Goal: Task Accomplishment & Management: Use online tool/utility

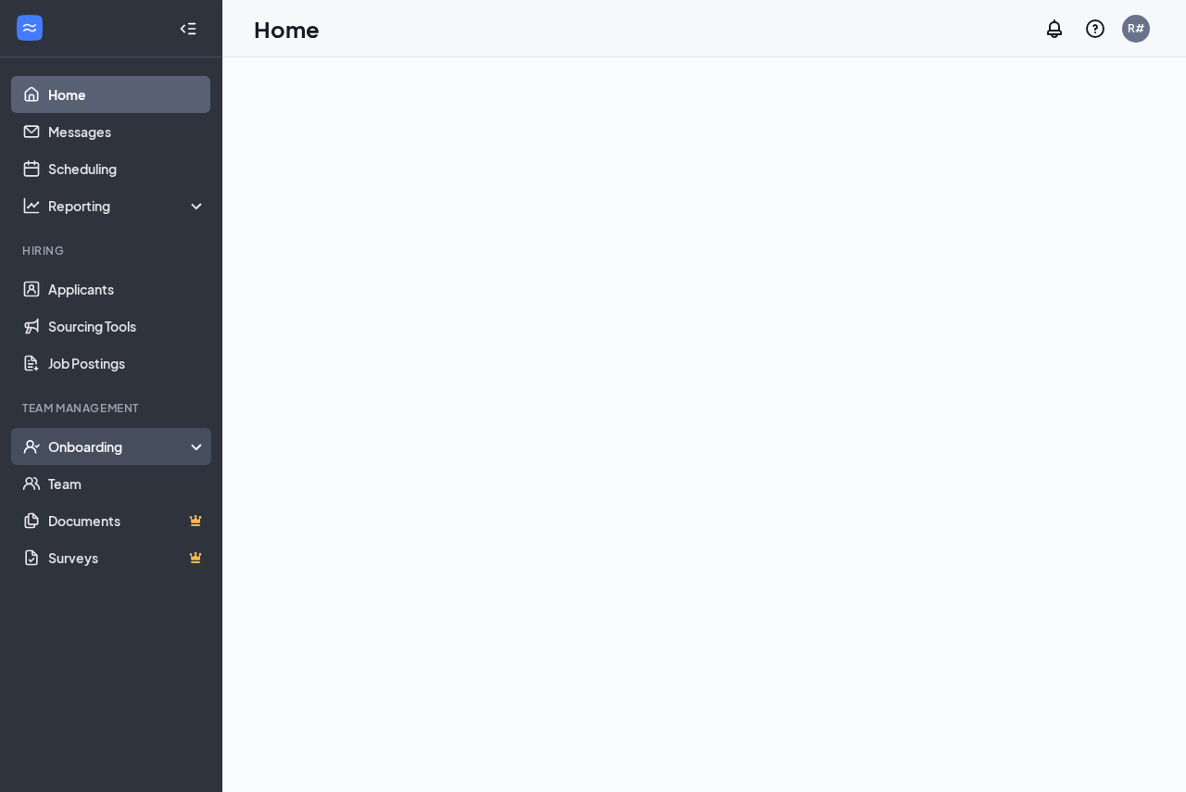
click at [114, 449] on div "Onboarding" at bounding box center [119, 446] width 143 height 19
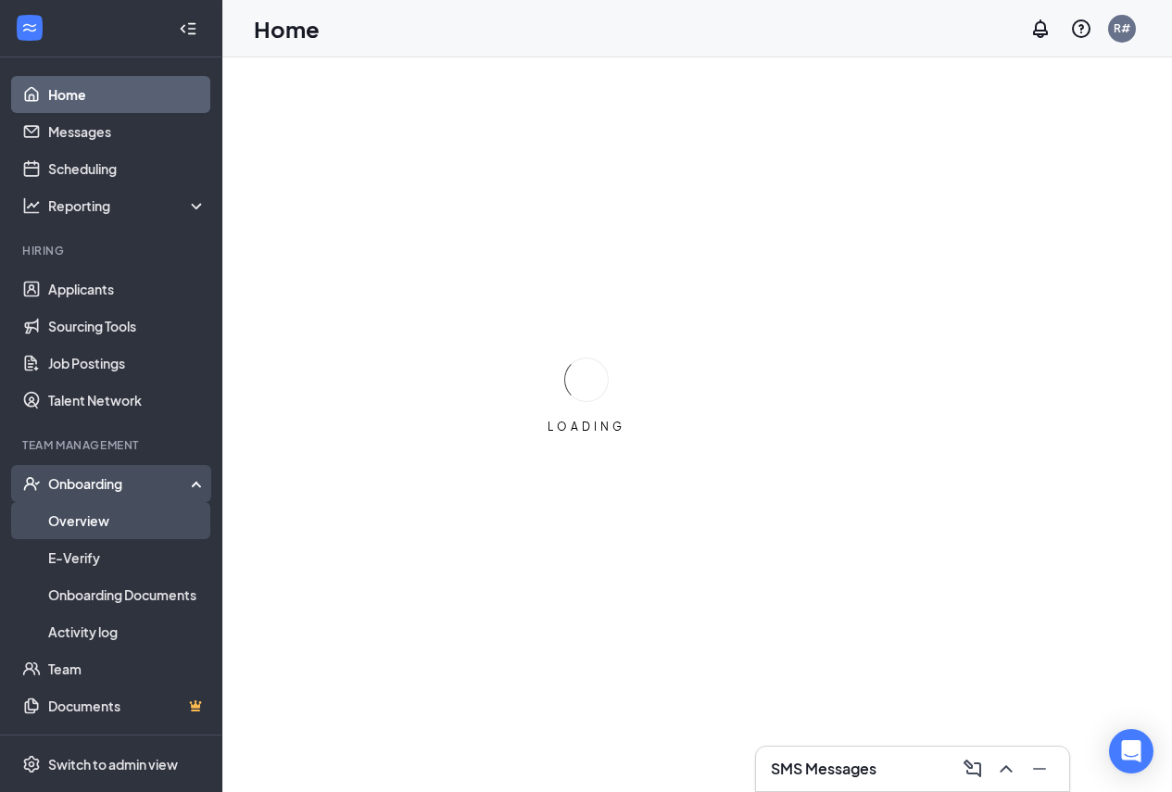
click at [101, 523] on link "Overview" at bounding box center [127, 520] width 158 height 37
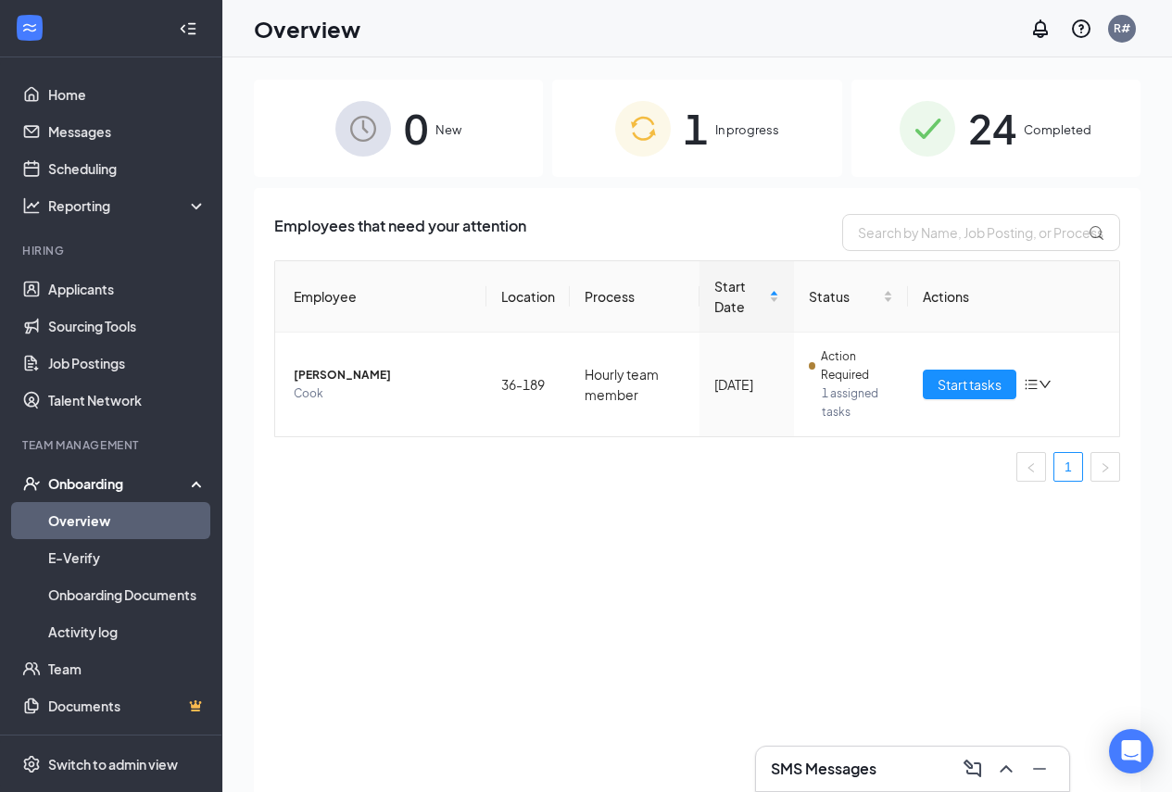
click at [993, 134] on span "24" at bounding box center [992, 128] width 48 height 64
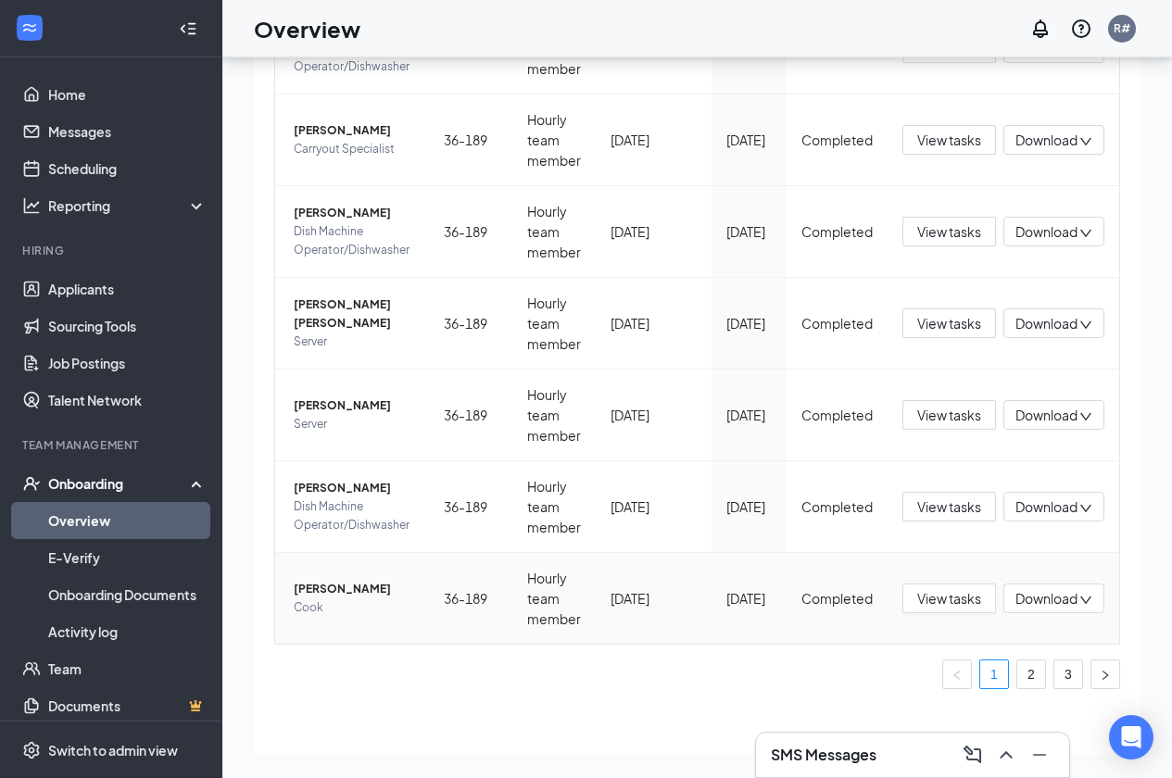
scroll to position [97, 0]
click at [1033, 662] on link "2" at bounding box center [1031, 675] width 28 height 28
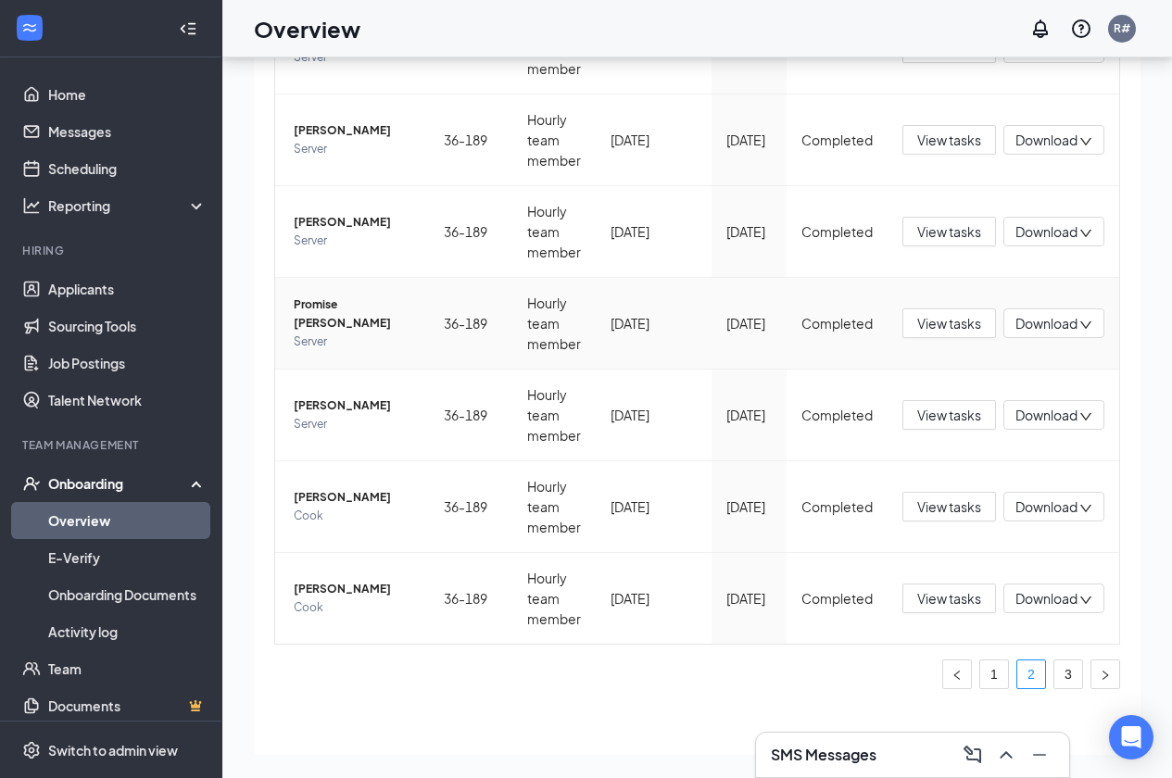
click at [359, 301] on span "Promise [PERSON_NAME]" at bounding box center [354, 314] width 120 height 37
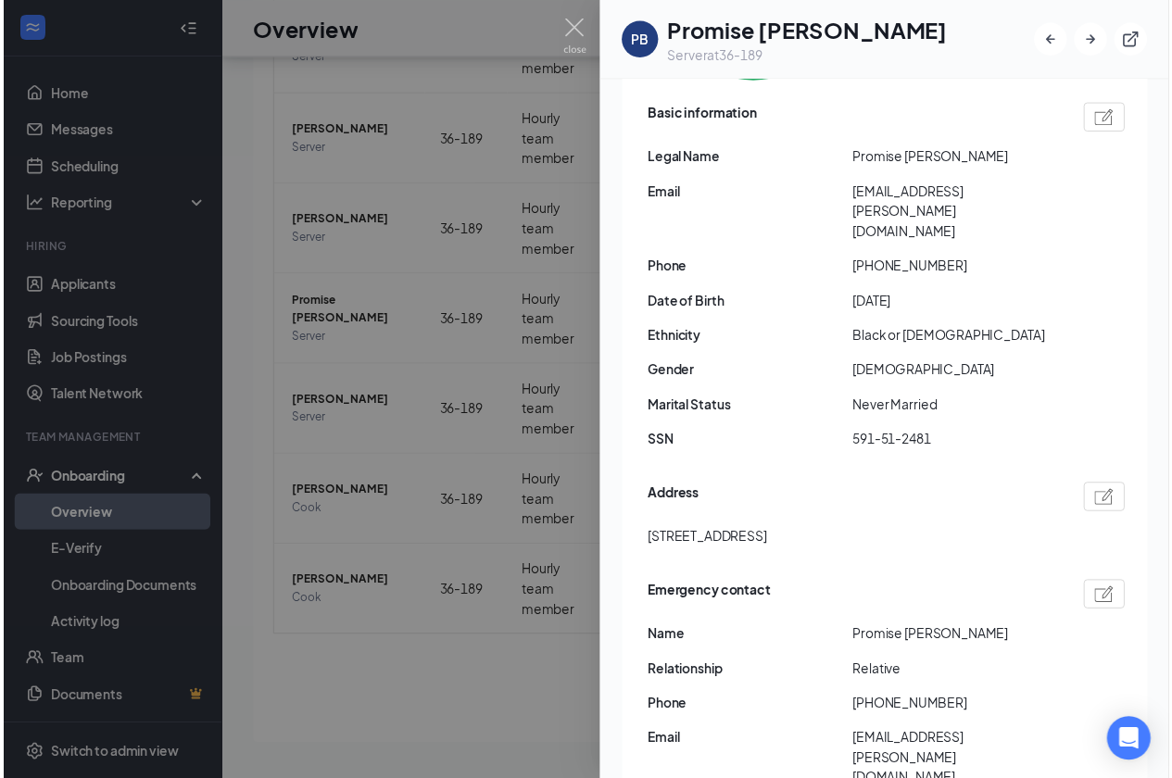
scroll to position [371, 0]
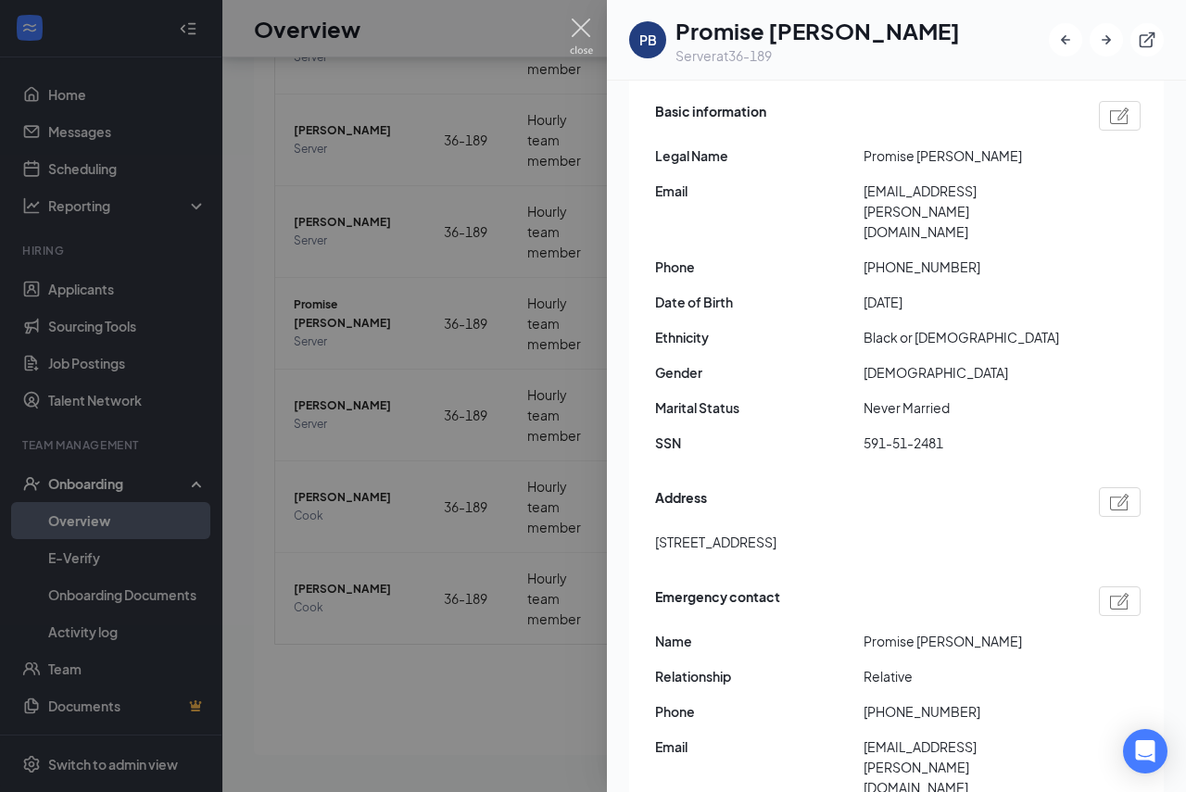
click at [574, 26] on img at bounding box center [581, 37] width 23 height 36
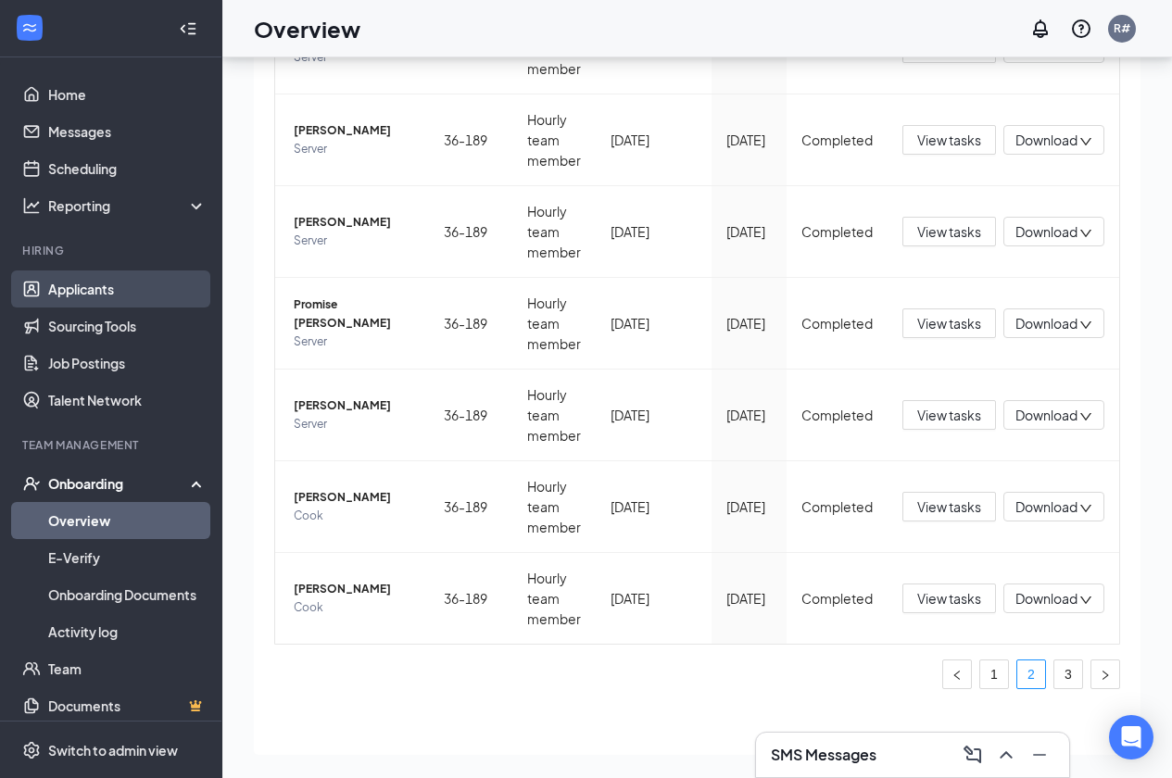
click at [106, 291] on link "Applicants" at bounding box center [127, 289] width 158 height 37
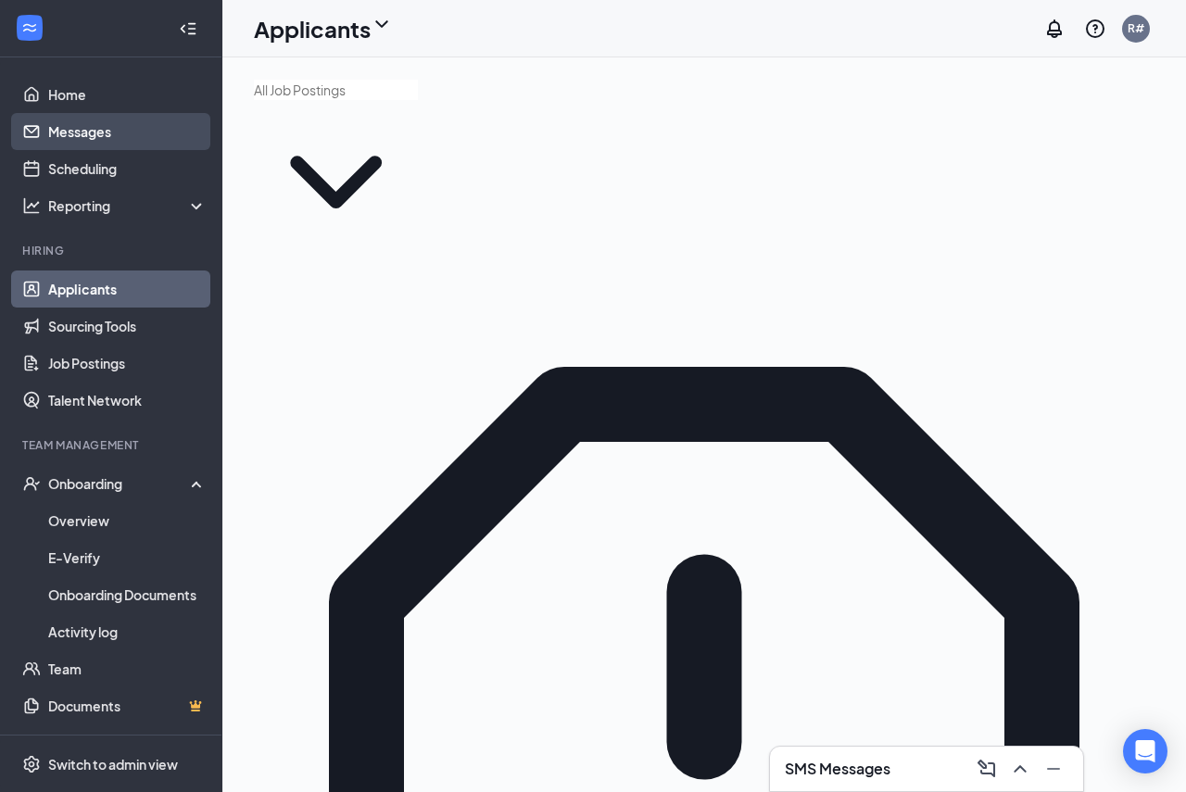
click at [80, 128] on link "Messages" at bounding box center [127, 131] width 158 height 37
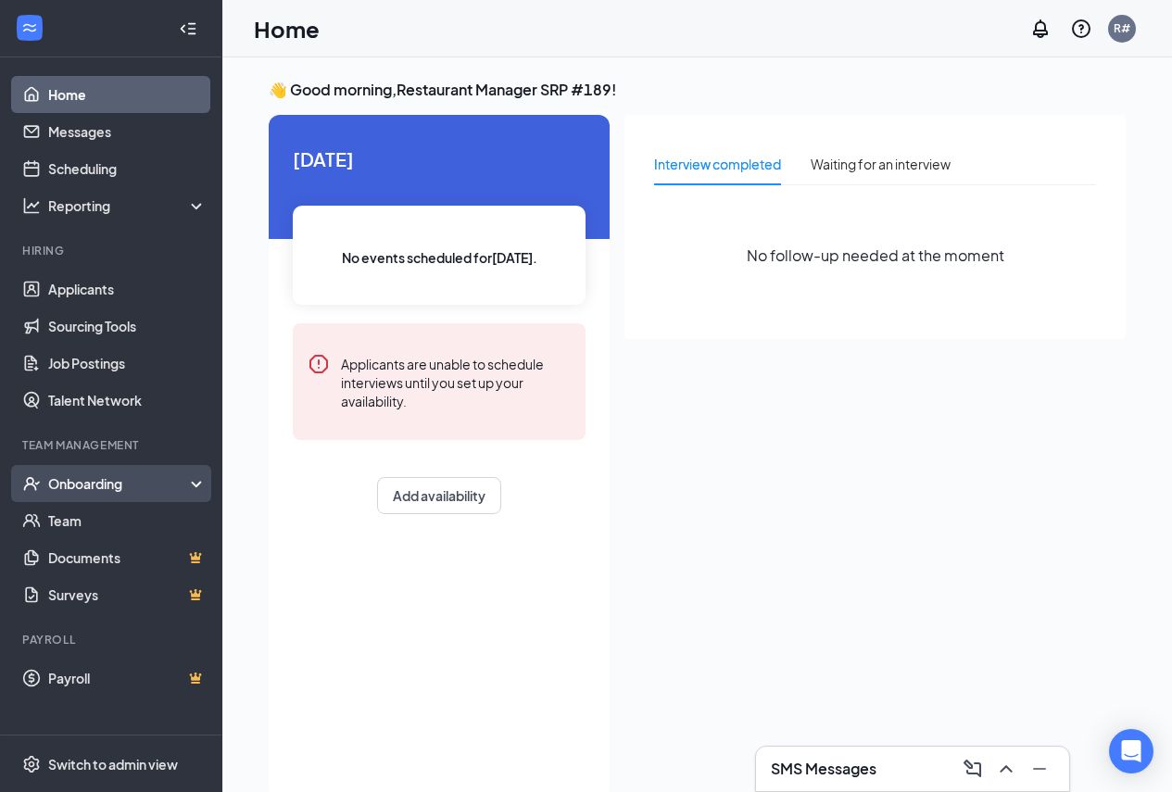
click at [94, 485] on div "Onboarding" at bounding box center [119, 483] width 143 height 19
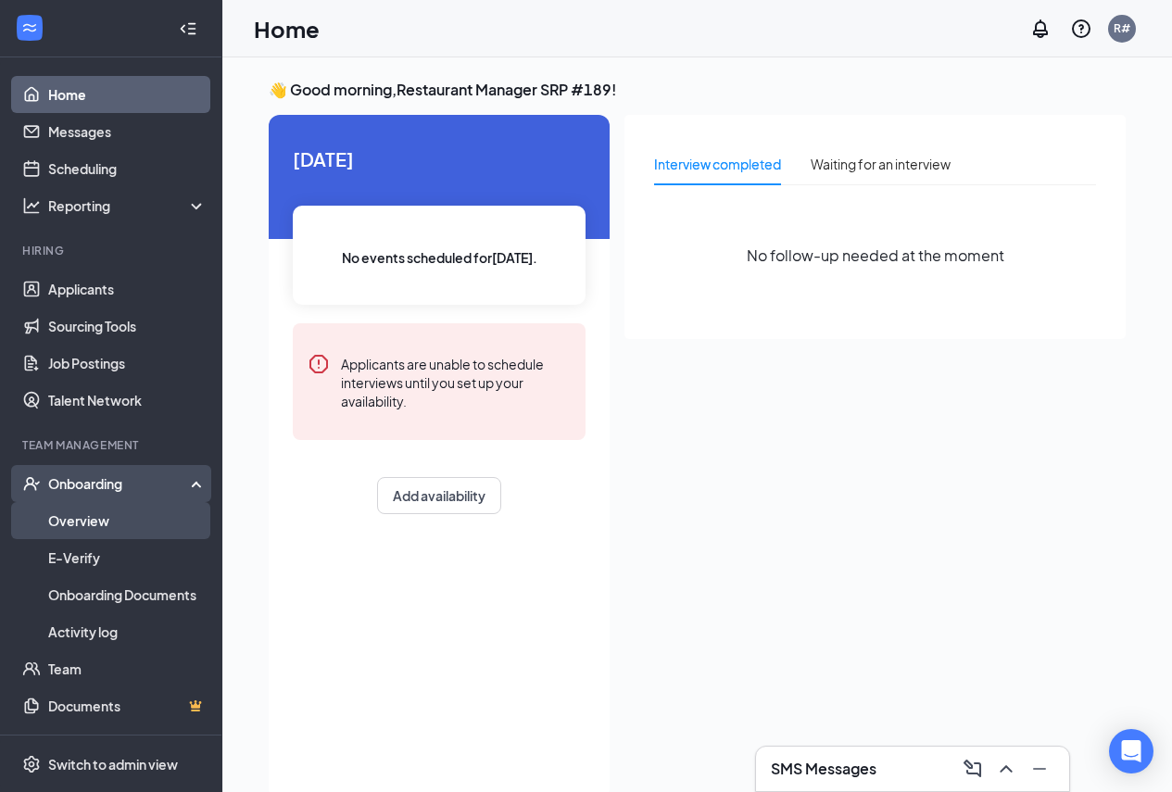
click at [102, 520] on link "Overview" at bounding box center [127, 520] width 158 height 37
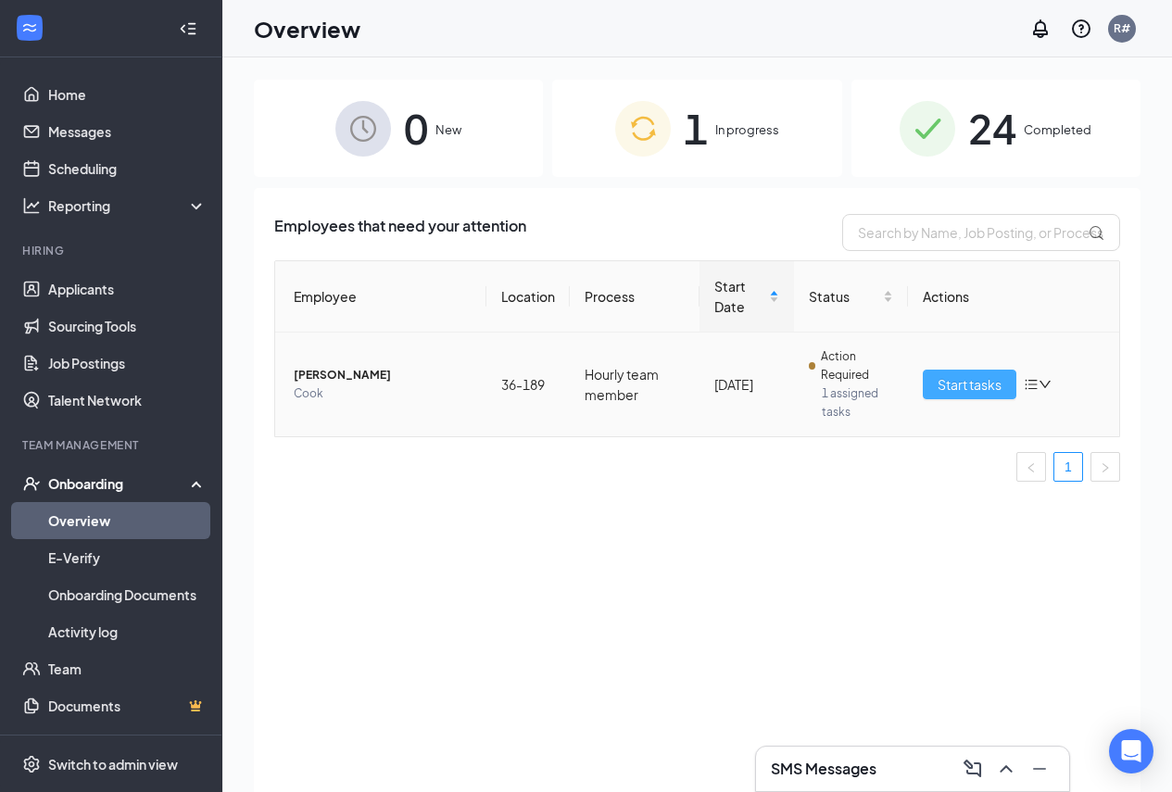
click at [952, 398] on button "Start tasks" at bounding box center [970, 385] width 94 height 30
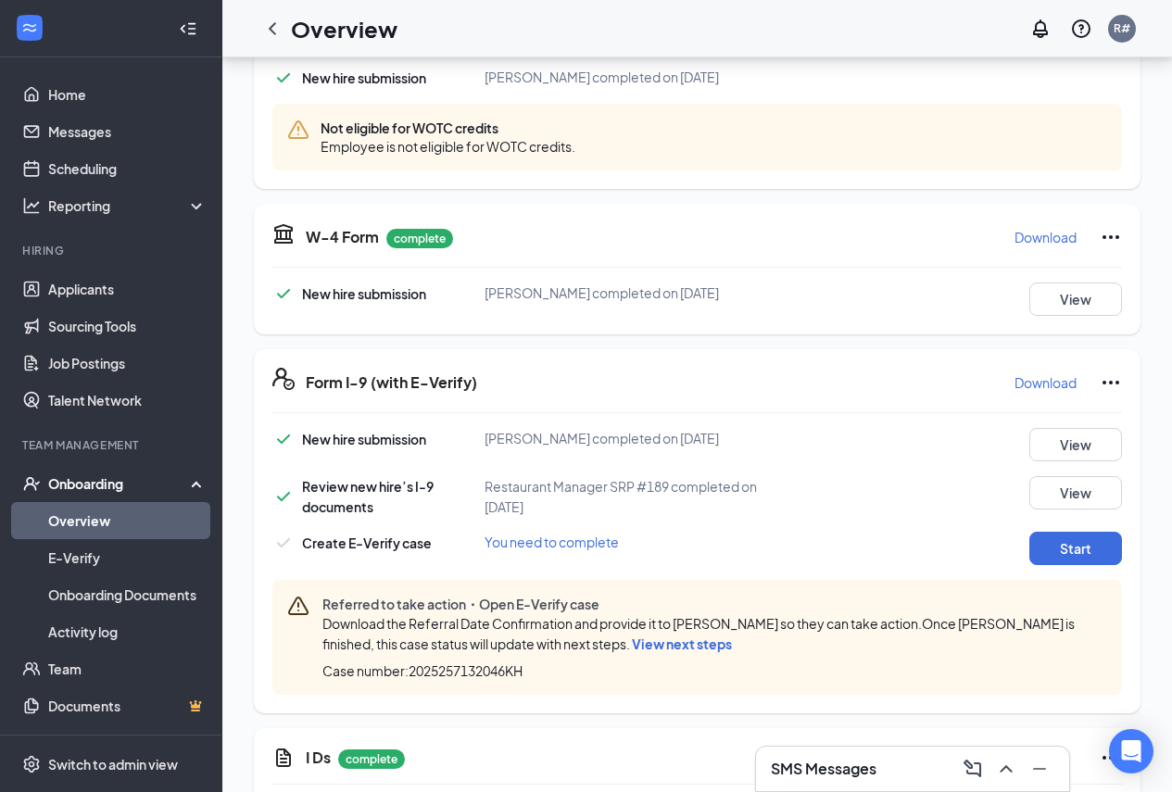
scroll to position [741, 0]
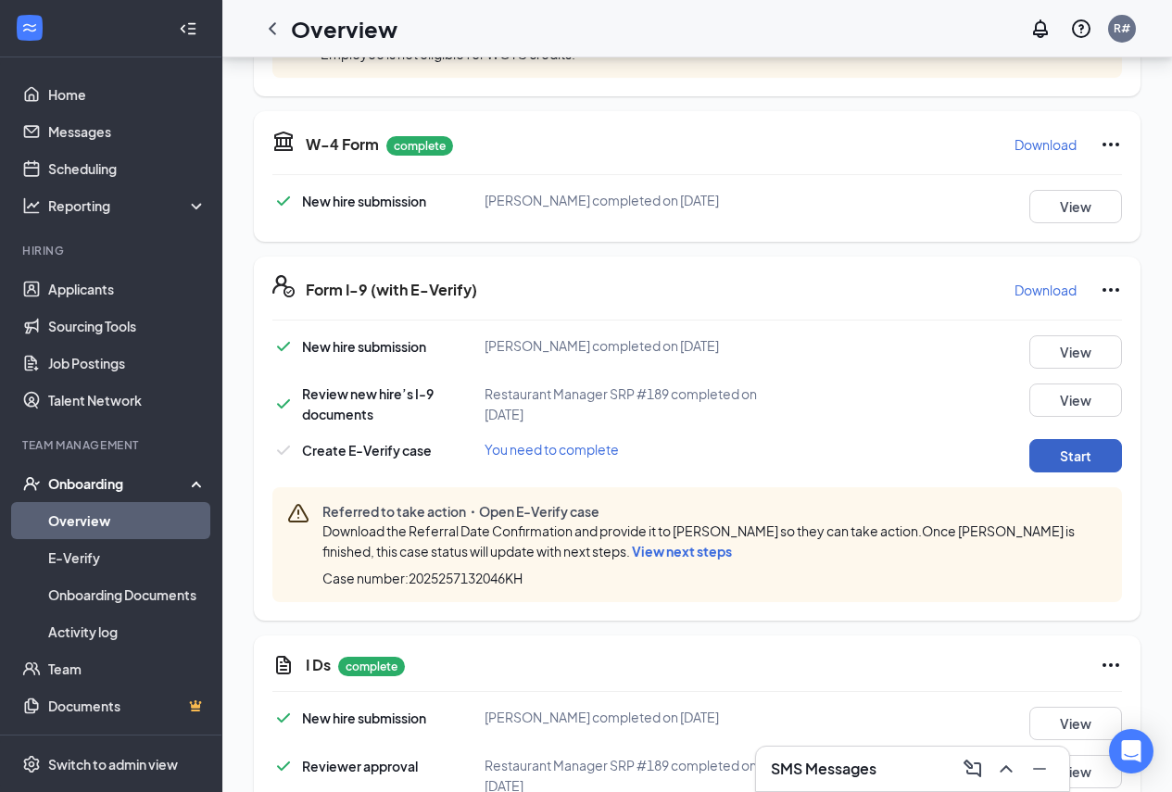
click at [1075, 473] on button "Start" at bounding box center [1075, 455] width 93 height 33
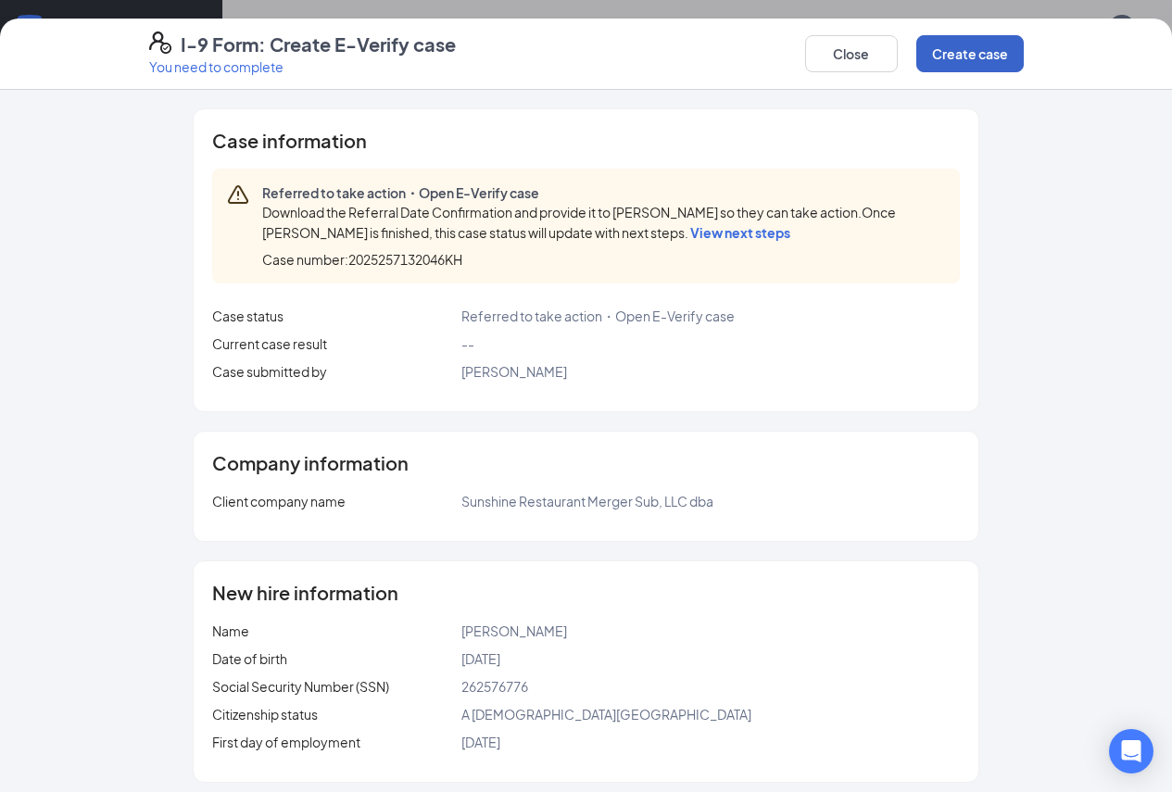
click at [1024, 57] on button "Create case" at bounding box center [969, 53] width 107 height 37
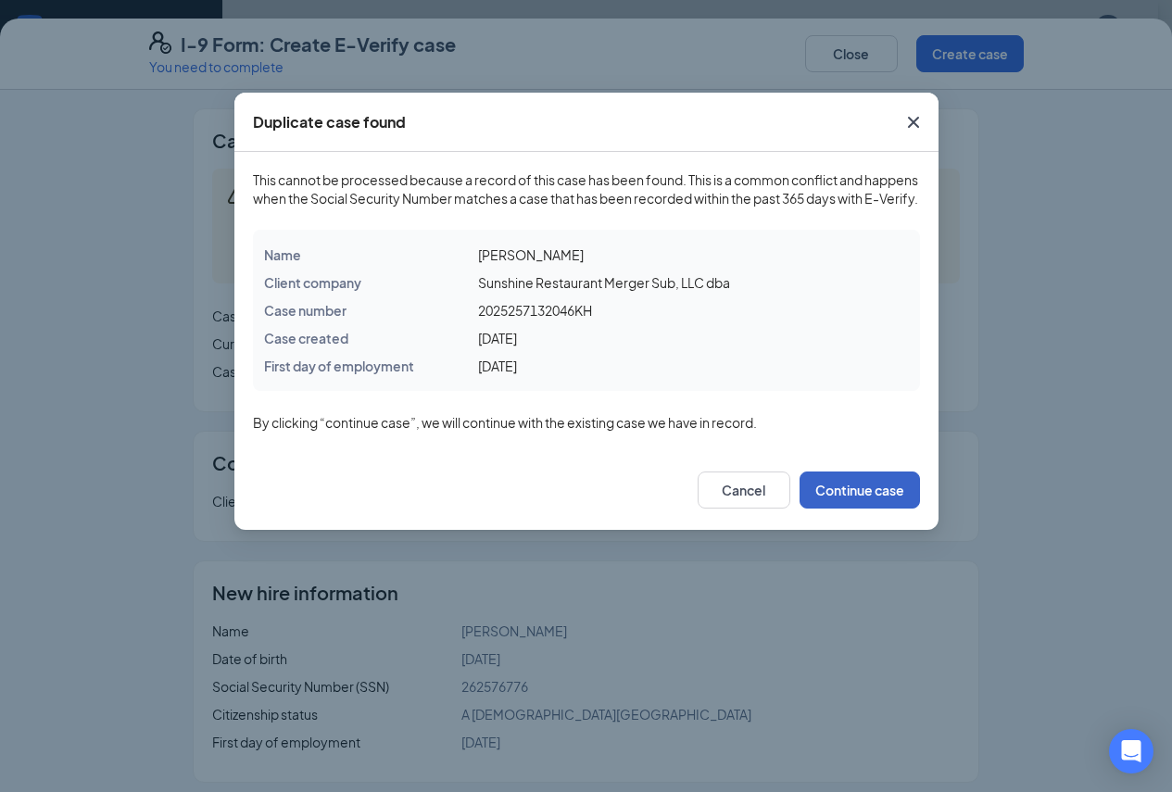
click at [833, 509] on button "Continue case" at bounding box center [860, 490] width 120 height 37
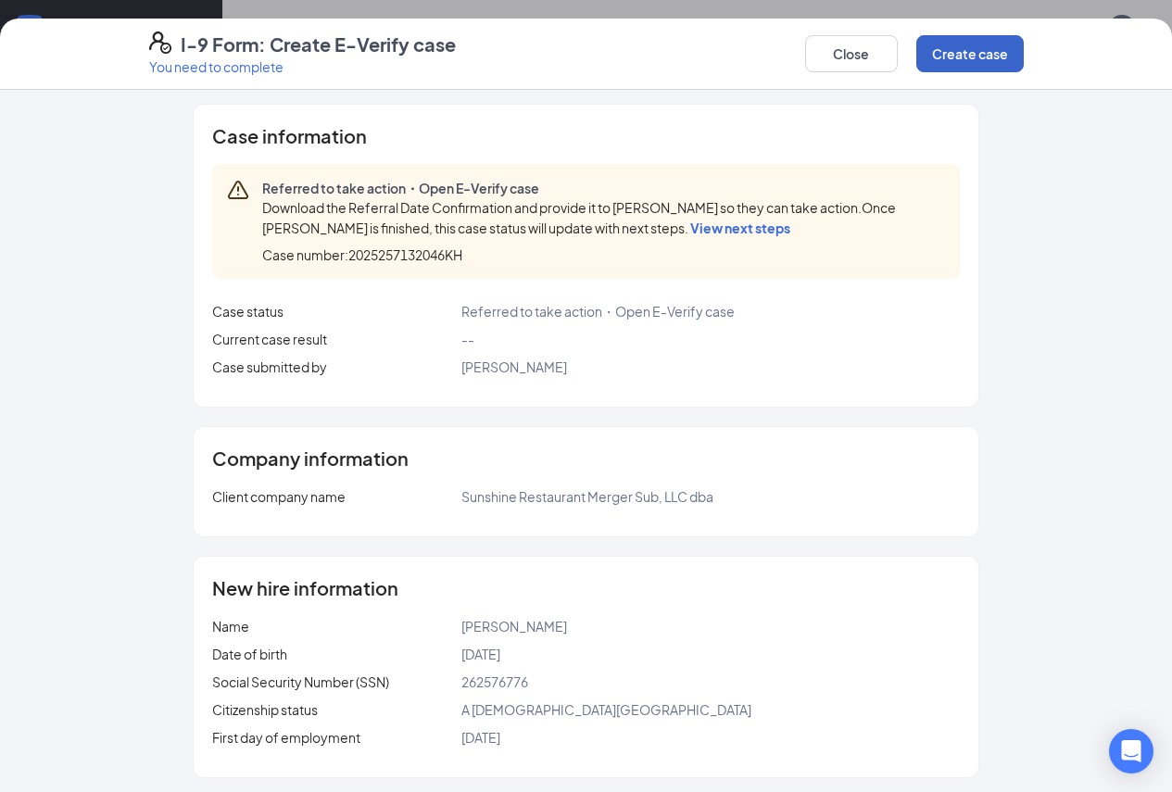
scroll to position [0, 0]
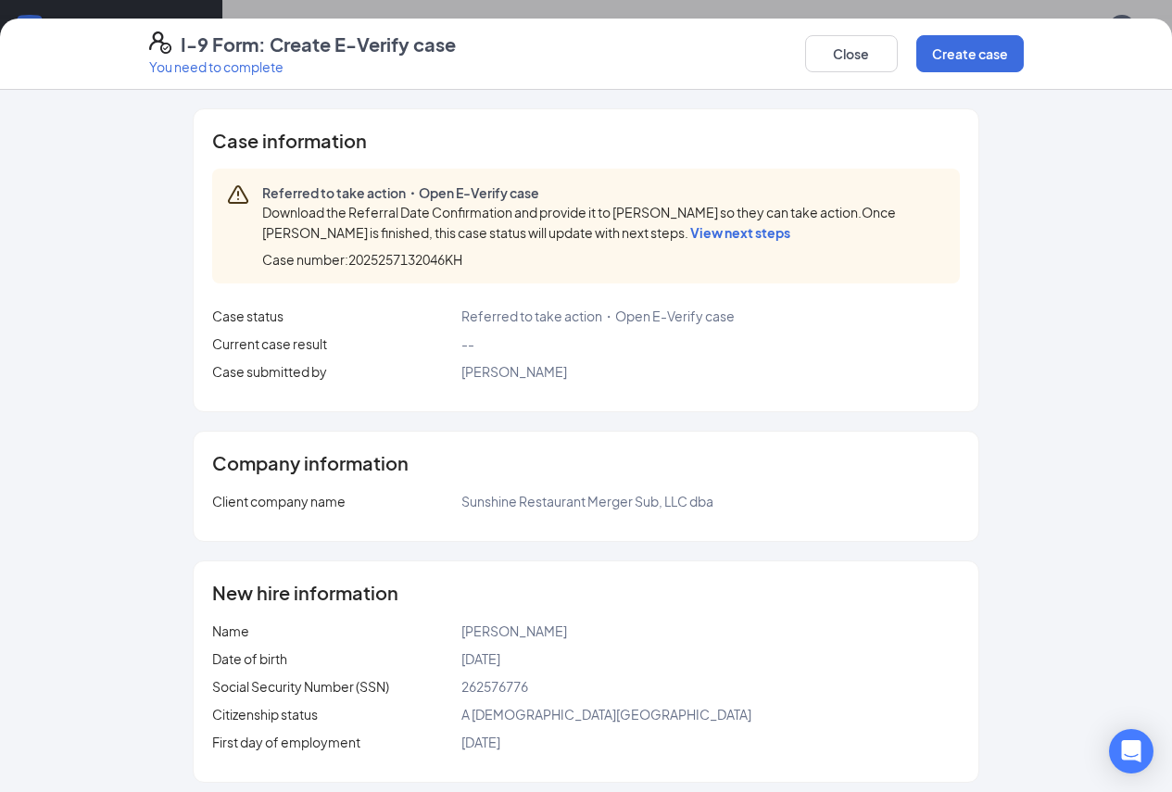
click at [690, 238] on span "View next steps" at bounding box center [740, 232] width 100 height 17
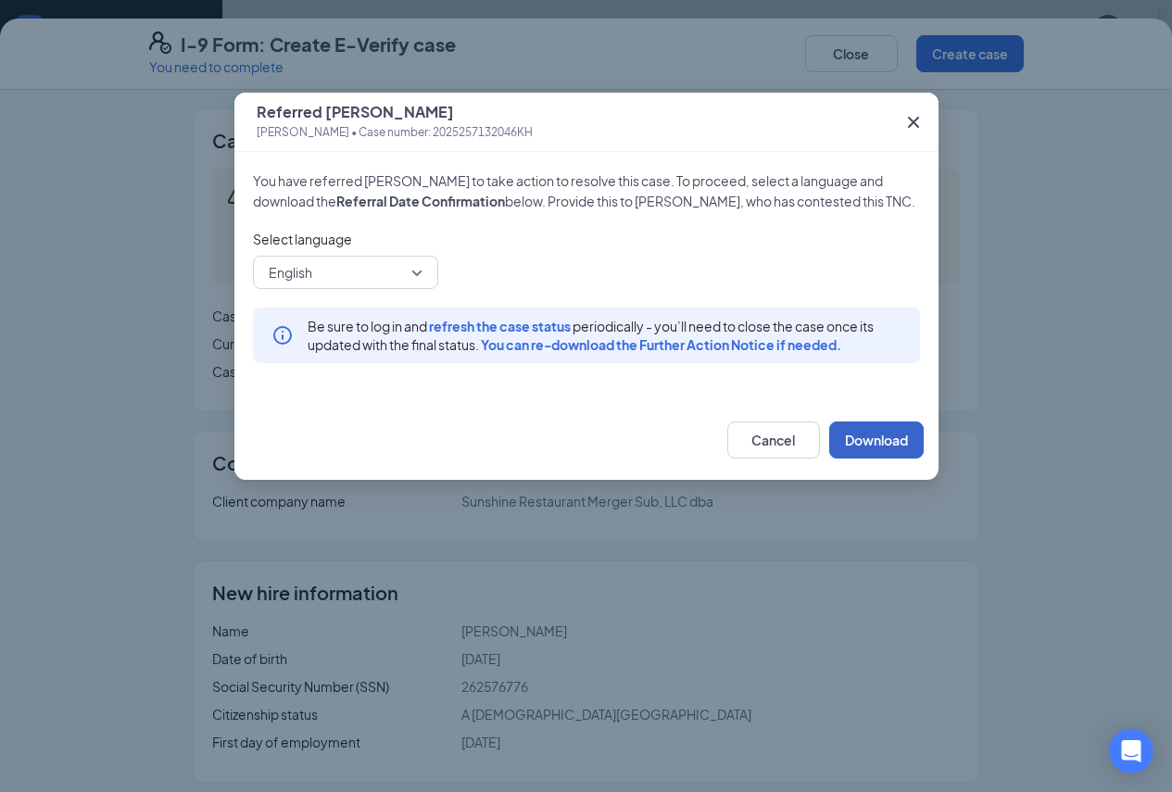
click at [850, 459] on button "Download" at bounding box center [876, 440] width 95 height 37
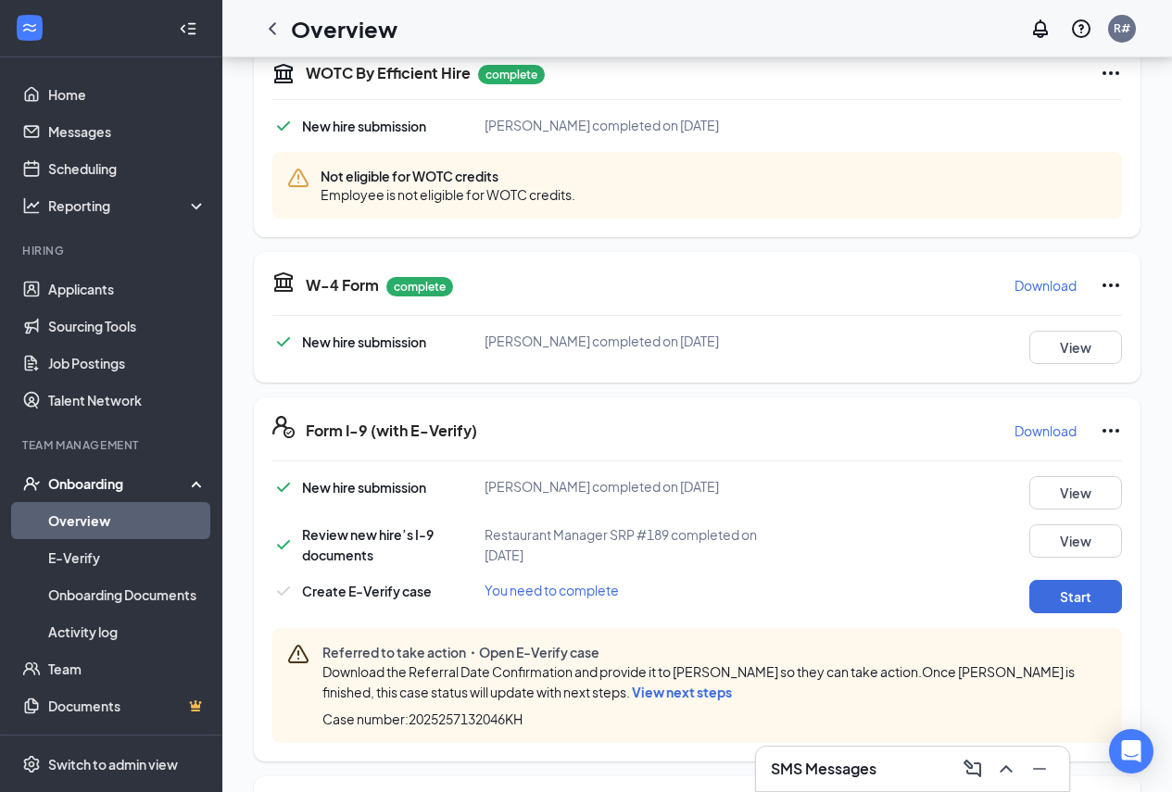
scroll to position [741, 0]
